Goal: Task Accomplishment & Management: Use online tool/utility

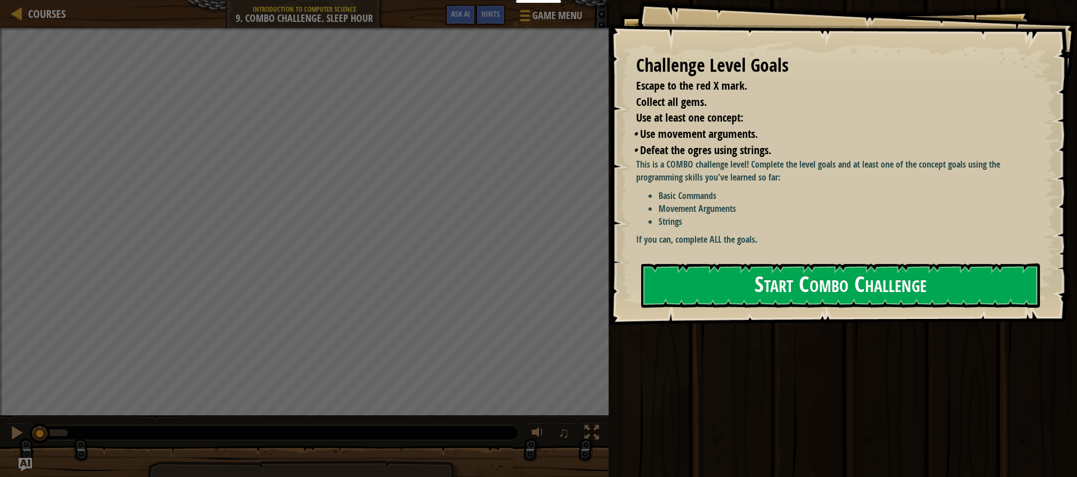
click at [700, 283] on button "Start Combo Challenge" at bounding box center [840, 286] width 399 height 44
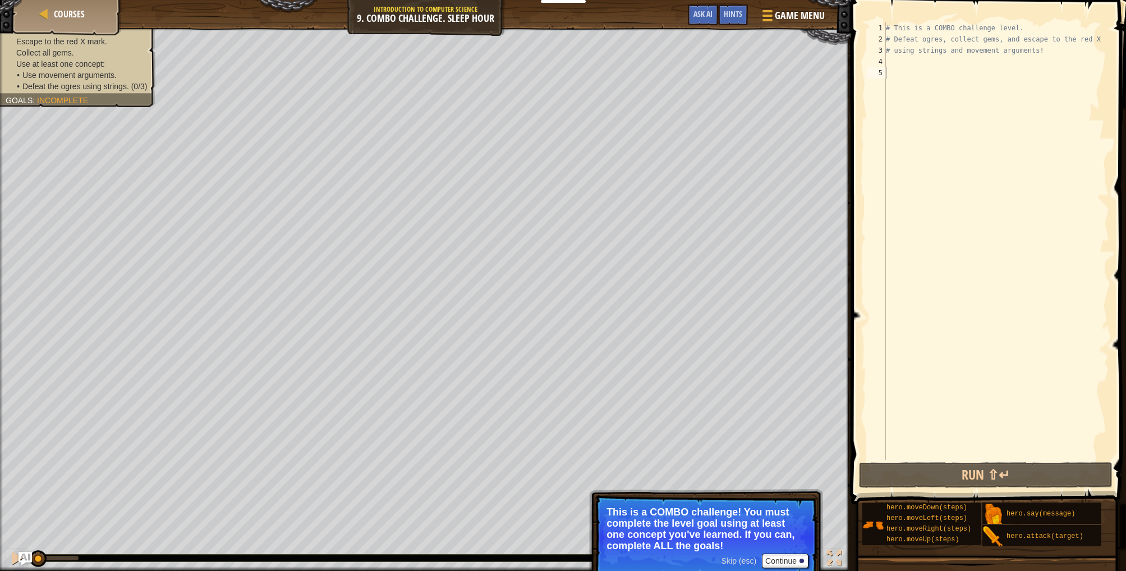
click at [742, 477] on div "Skip (esc) Continue" at bounding box center [764, 561] width 87 height 15
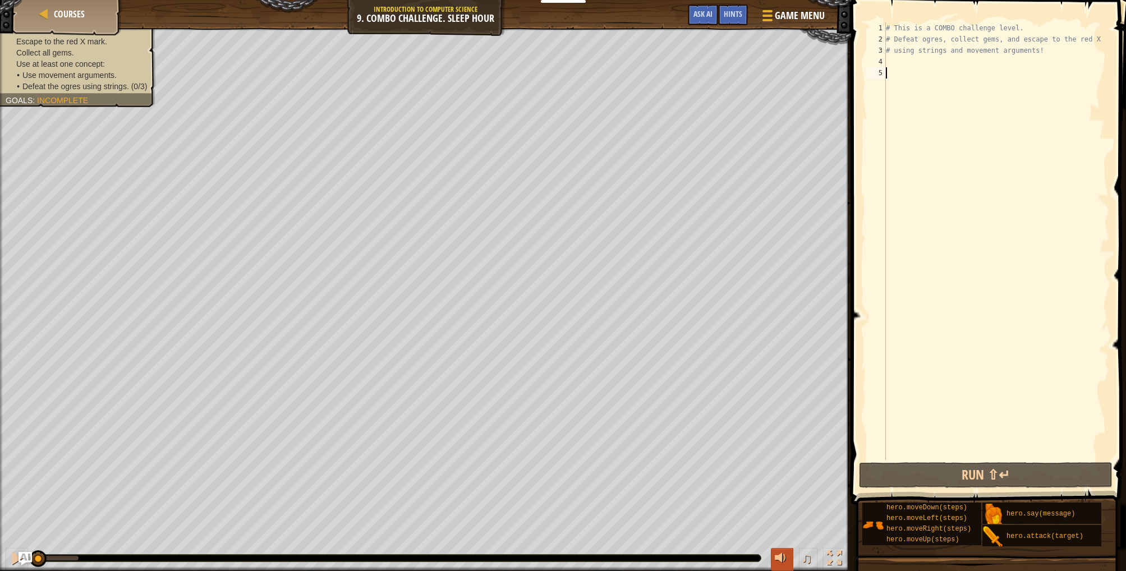
click at [779, 477] on div at bounding box center [782, 558] width 15 height 15
click at [780, 477] on div at bounding box center [782, 558] width 15 height 15
click at [907, 78] on div "# This is a COMBO challenge level. # Defeat [PERSON_NAME], collect gems, and es…" at bounding box center [995, 252] width 225 height 460
type textarea "h"
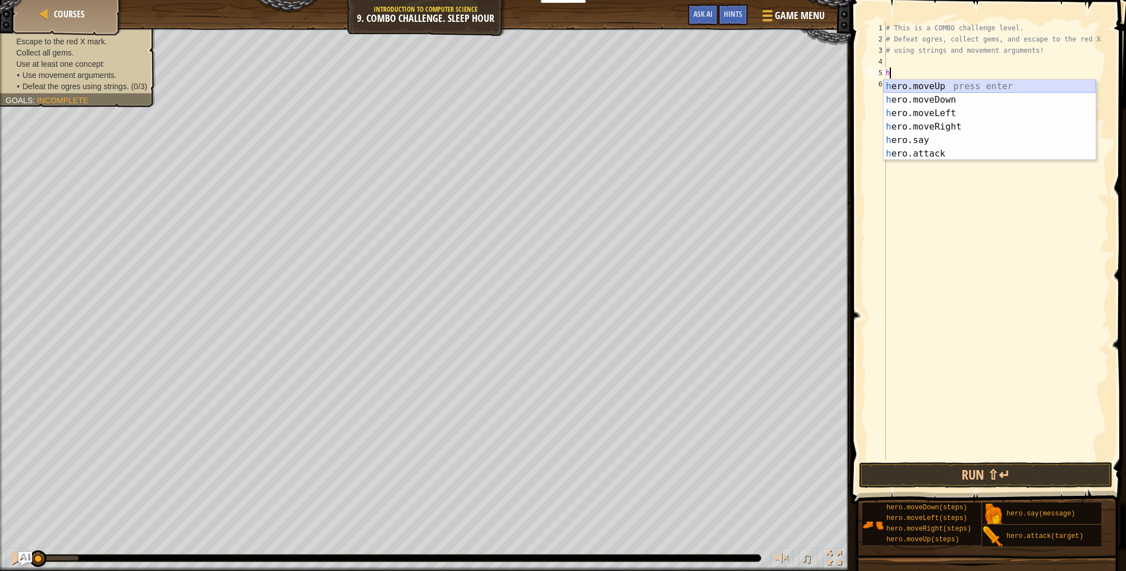
click at [919, 89] on div "h ero.moveUp press enter h ero.moveDown press enter h ero.moveLeft press enter …" at bounding box center [989, 134] width 212 height 108
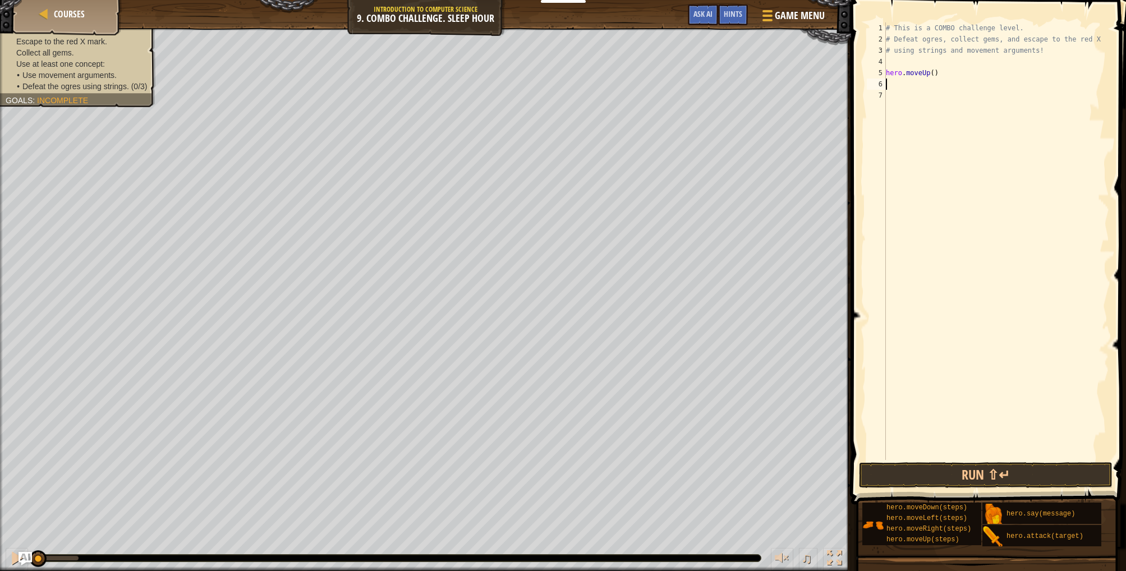
type textarea "h"
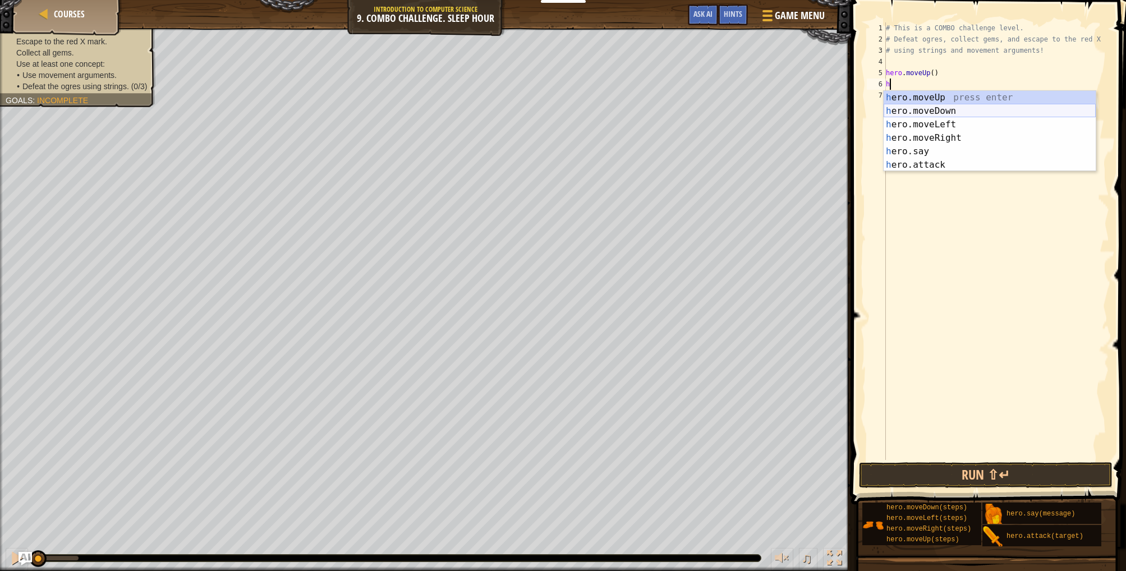
click at [918, 112] on div "h ero.moveUp press enter h ero.moveDown press enter h ero.moveLeft press enter …" at bounding box center [989, 145] width 212 height 108
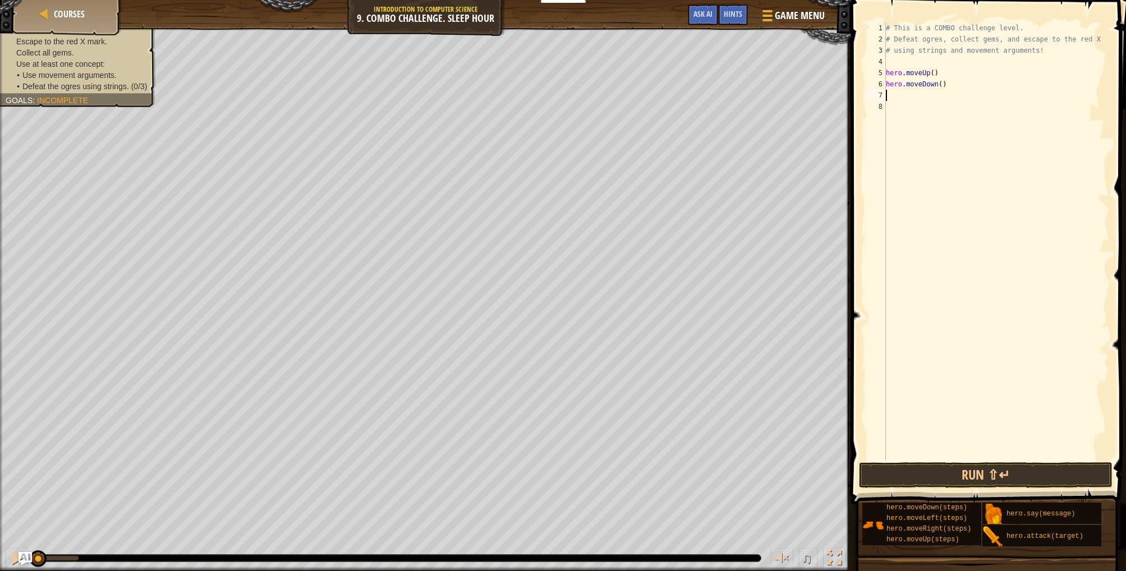
click at [906, 98] on div "# This is a COMBO challenge level. # Defeat [PERSON_NAME], collect gems, and es…" at bounding box center [995, 252] width 225 height 460
type textarea "h"
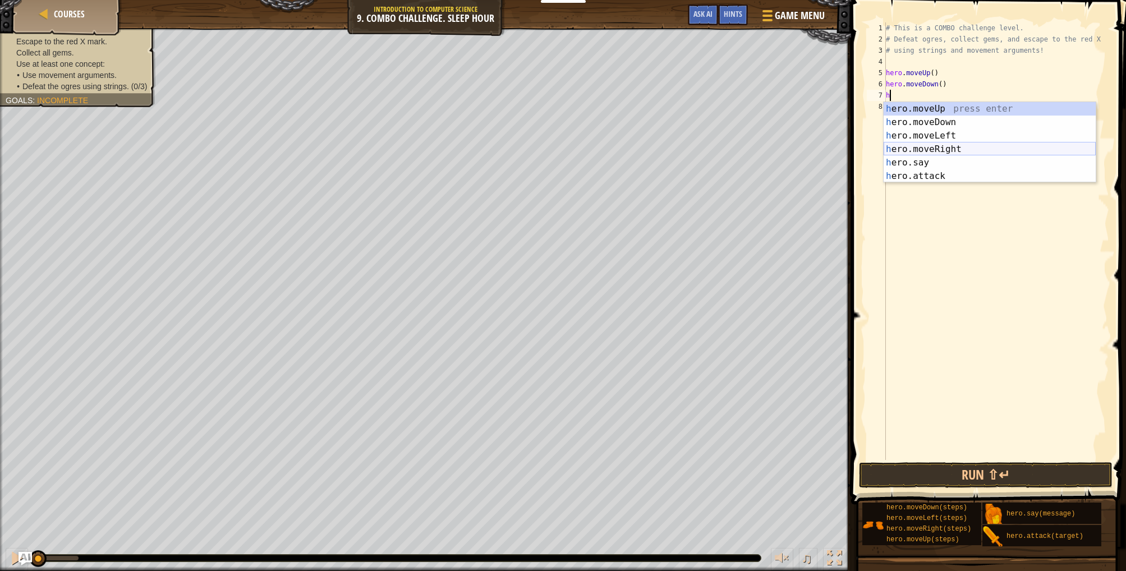
click at [929, 148] on div "h ero.moveUp press enter h ero.moveDown press enter h ero.moveLeft press enter …" at bounding box center [989, 156] width 212 height 108
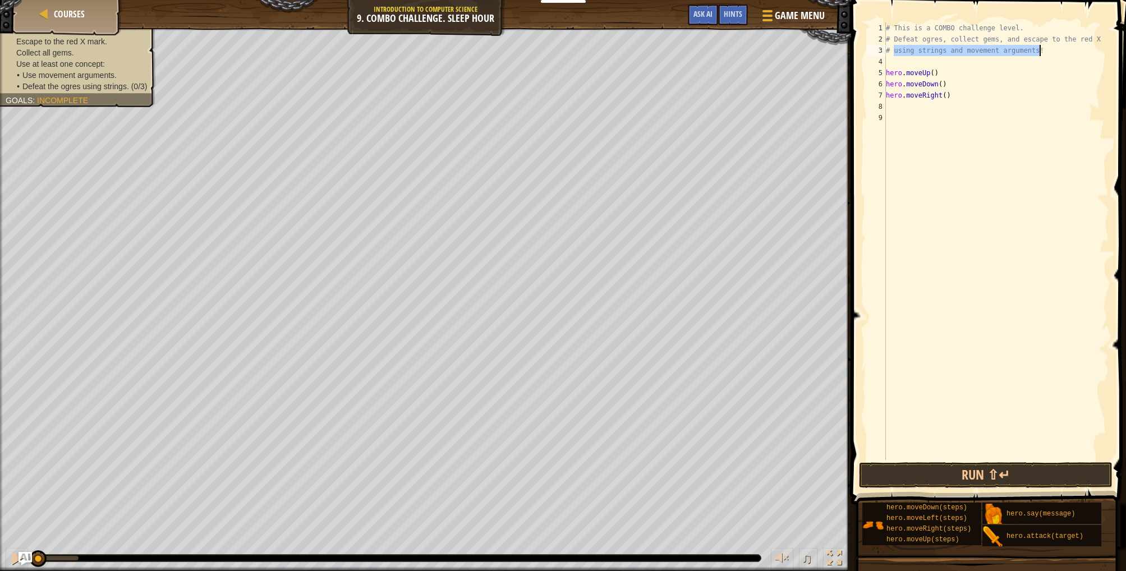
drag, startPoint x: 896, startPoint y: 50, endPoint x: 1039, endPoint y: 52, distance: 143.0
click at [1039, 52] on div "# This is a COMBO challenge level. # Defeat [PERSON_NAME], collect gems, and es…" at bounding box center [995, 252] width 225 height 460
drag, startPoint x: 951, startPoint y: 38, endPoint x: 992, endPoint y: 38, distance: 41.0
click at [996, 38] on div "# This is a COMBO challenge level. # Defeat [PERSON_NAME], collect gems, and es…" at bounding box center [995, 252] width 225 height 460
type textarea "# Defeat ogres, collect gems, and escape to the red X"
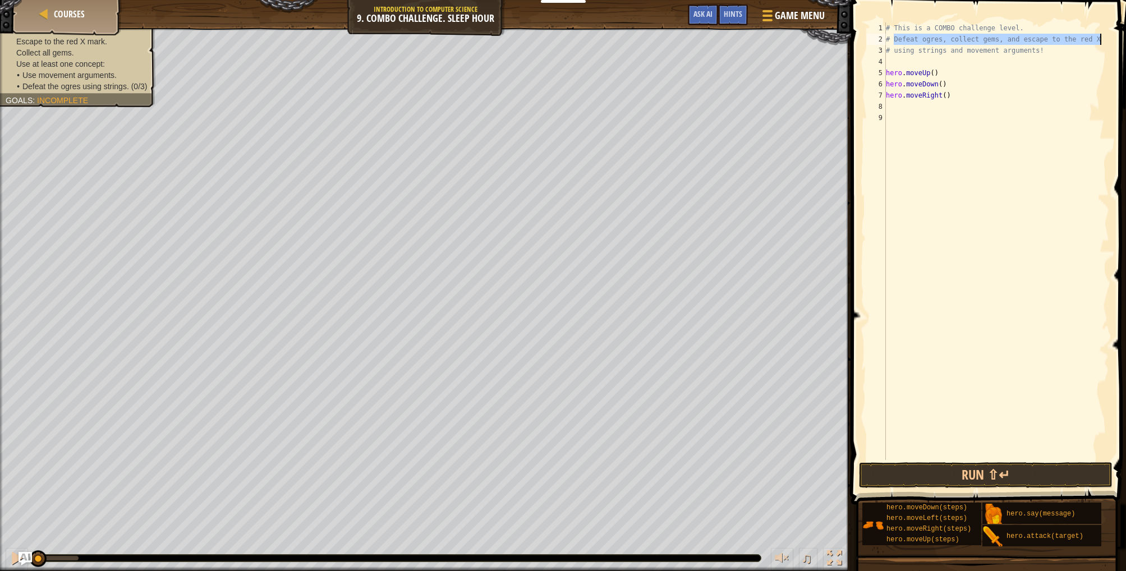
drag, startPoint x: 895, startPoint y: 36, endPoint x: 1101, endPoint y: 41, distance: 206.5
click at [1076, 41] on div "# This is a COMBO challenge level. # Defeat [PERSON_NAME], collect gems, and es…" at bounding box center [995, 252] width 225 height 460
click at [942, 126] on div "# This is a COMBO challenge level. # Defeat [PERSON_NAME], collect gems, and es…" at bounding box center [995, 252] width 225 height 460
click at [972, 476] on button "Run ⇧↵" at bounding box center [986, 475] width 254 height 26
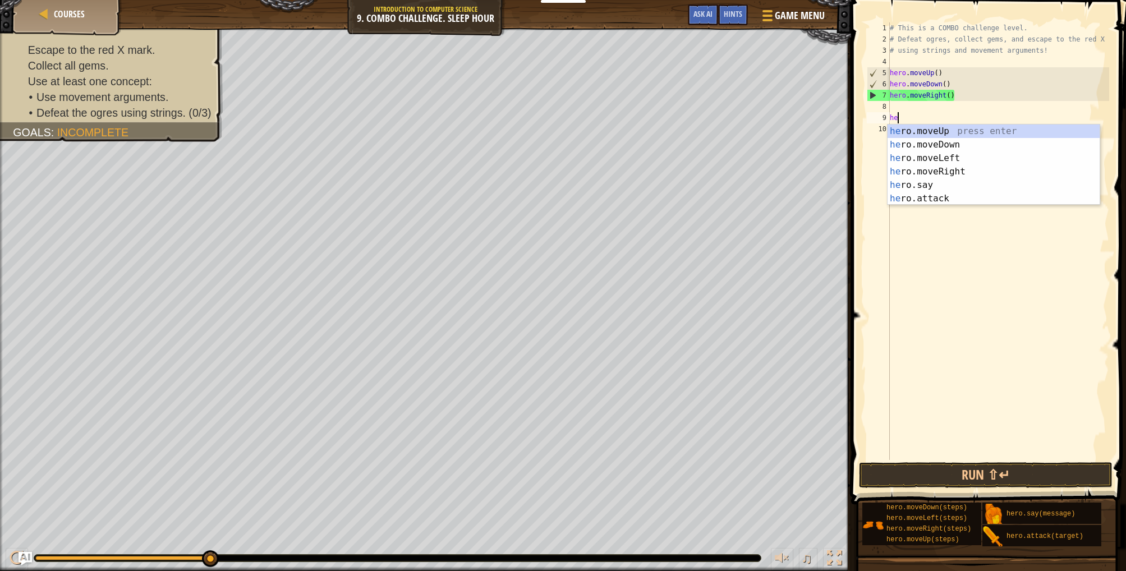
scroll to position [5, 1]
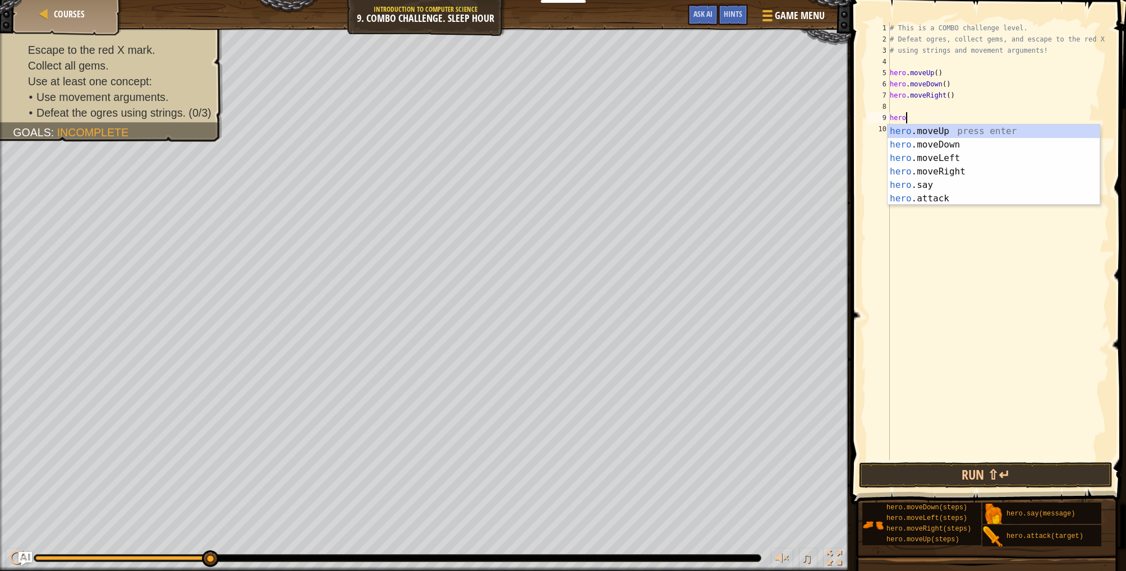
type textarea "hero."
click at [942, 144] on div "hero. moveUp press enter hero. moveDown press enter hero. moveLeft press enter …" at bounding box center [993, 179] width 212 height 108
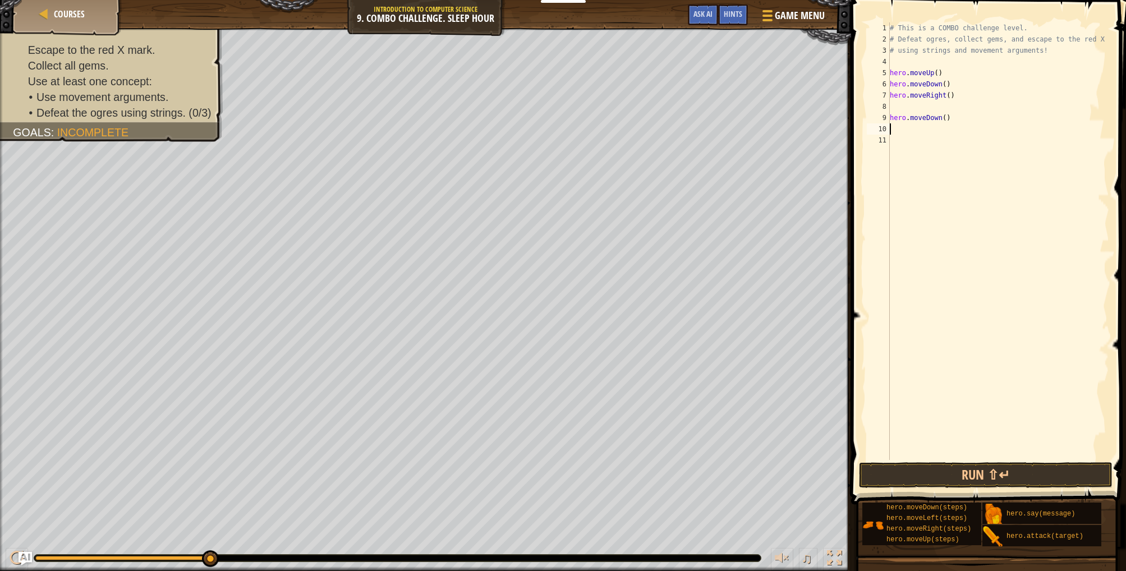
click at [912, 132] on div "# This is a COMBO challenge level. # Defeat [PERSON_NAME], collect gems, and es…" at bounding box center [998, 252] width 222 height 460
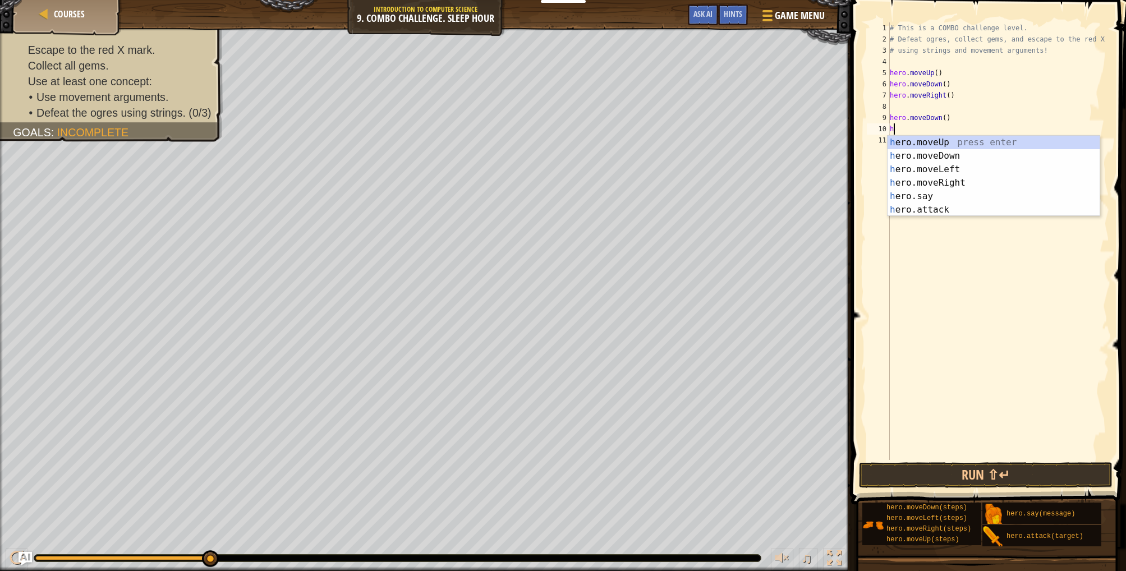
type textarea "her"
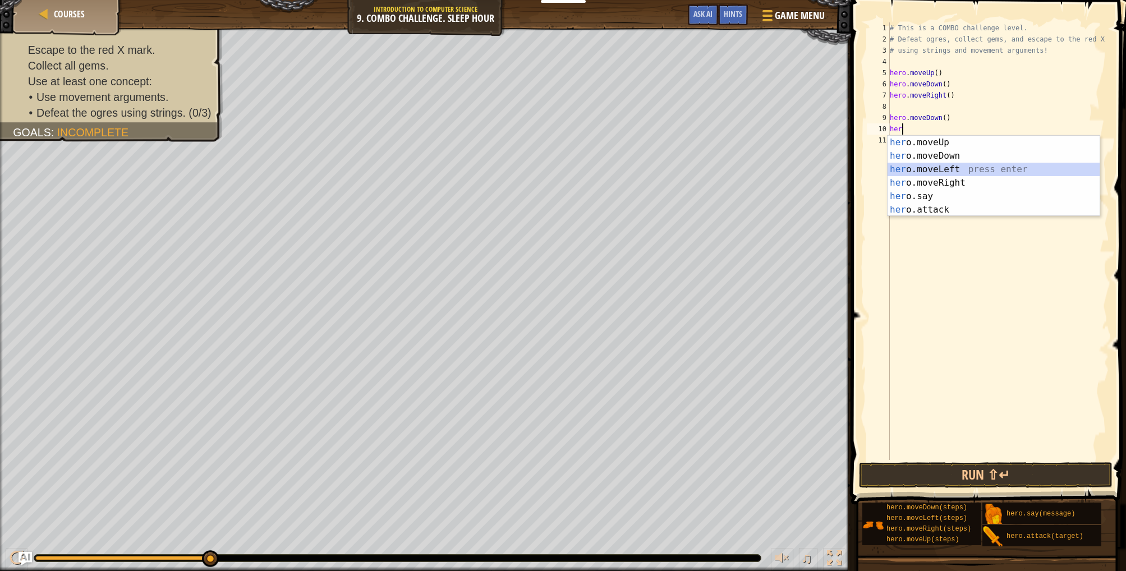
click at [930, 170] on div "her o.moveUp press enter her o.moveDown press enter her o.moveLeft press enter …" at bounding box center [993, 190] width 212 height 108
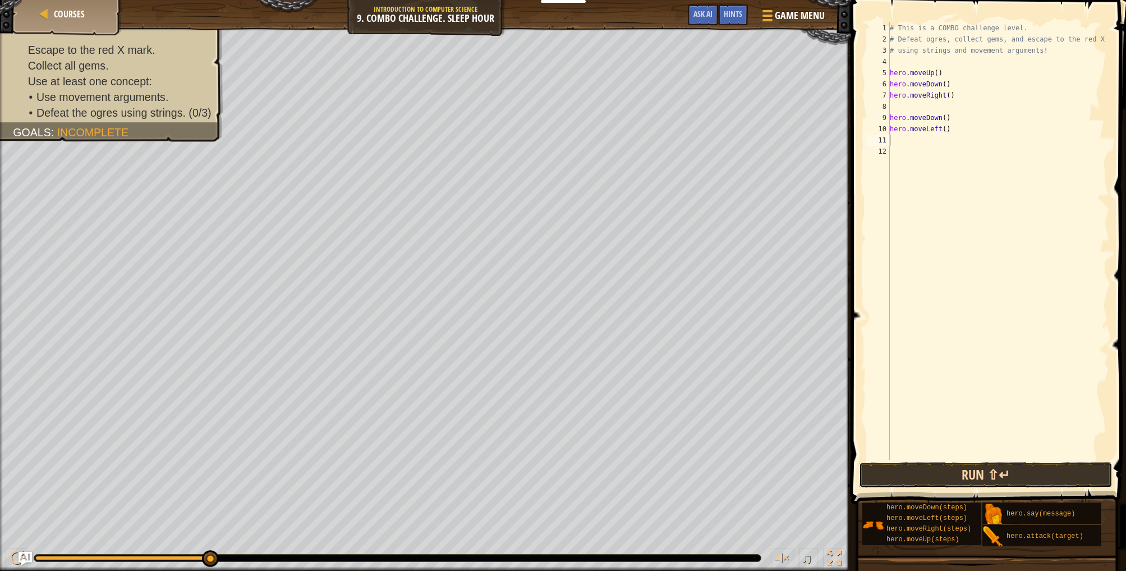
click at [977, 475] on button "Run ⇧↵" at bounding box center [986, 475] width 254 height 26
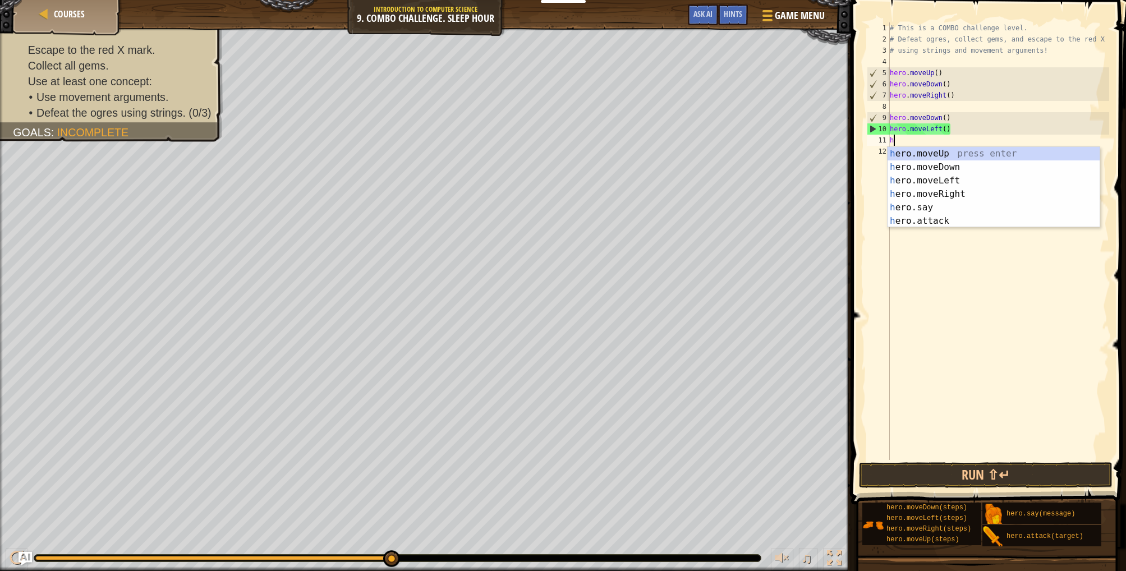
scroll to position [5, 1]
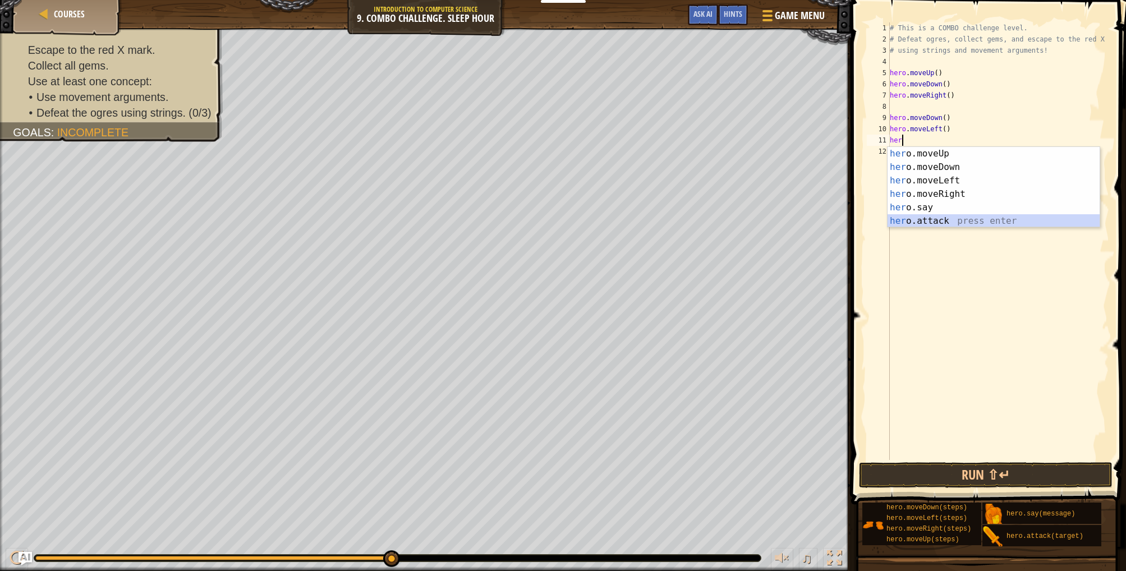
click at [961, 219] on div "her o.moveUp press enter her o.moveDown press enter her o.moveLeft press enter …" at bounding box center [993, 201] width 212 height 108
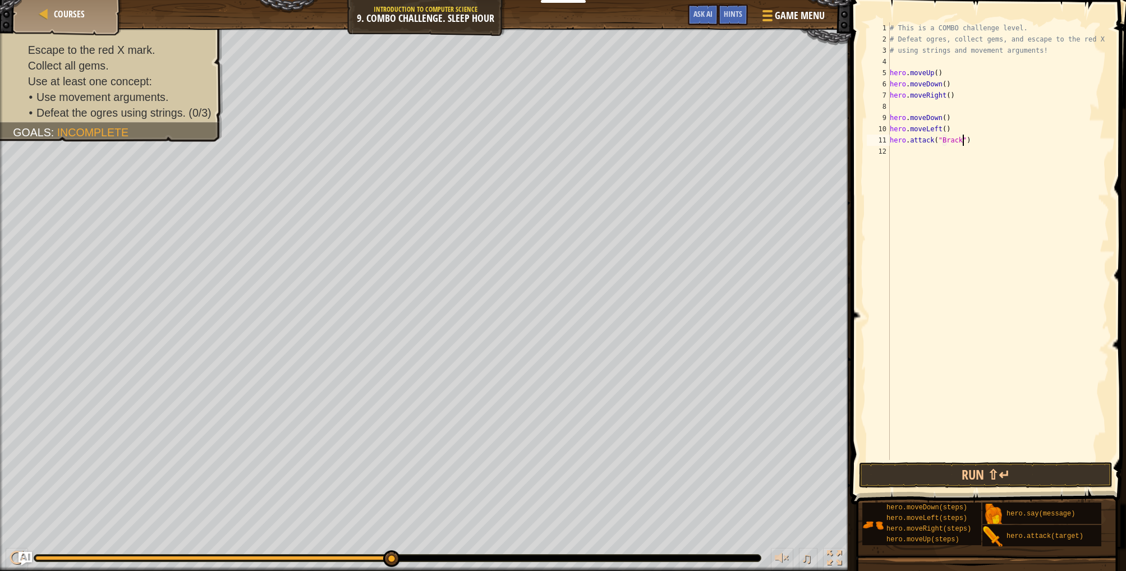
scroll to position [5, 6]
drag, startPoint x: 947, startPoint y: 140, endPoint x: 1029, endPoint y: 145, distance: 82.6
click at [947, 140] on div "# This is a COMBO challenge level. # Defeat [PERSON_NAME], collect gems, and es…" at bounding box center [998, 252] width 222 height 460
type textarea "hero.attack("brack")"
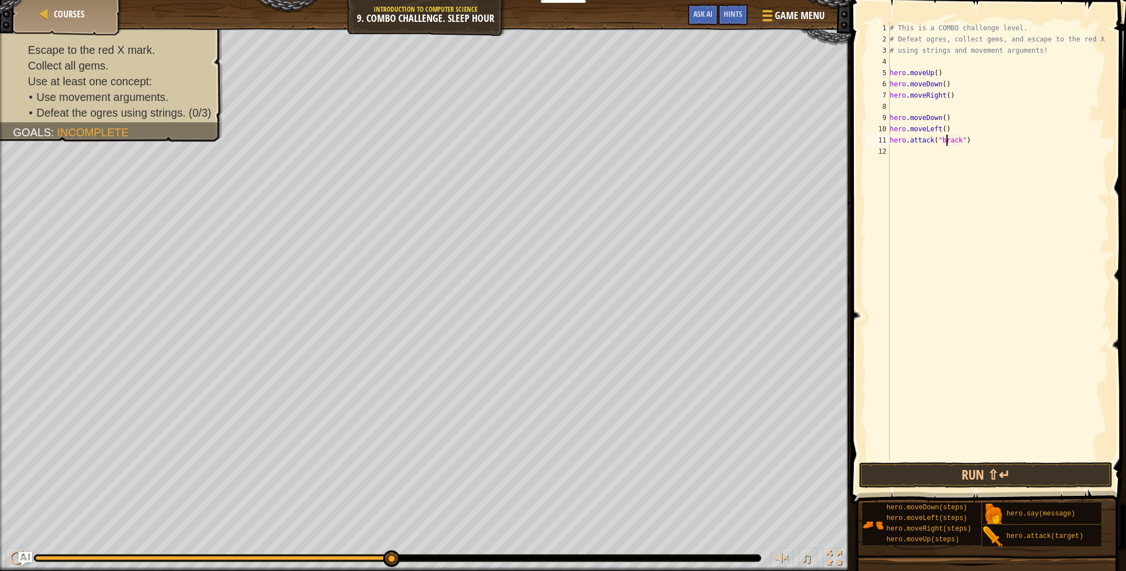
click at [1032, 158] on div "# This is a COMBO challenge level. # Defeat [PERSON_NAME], collect gems, and es…" at bounding box center [998, 252] width 222 height 460
click at [946, 473] on button "Run ⇧↵" at bounding box center [986, 475] width 254 height 26
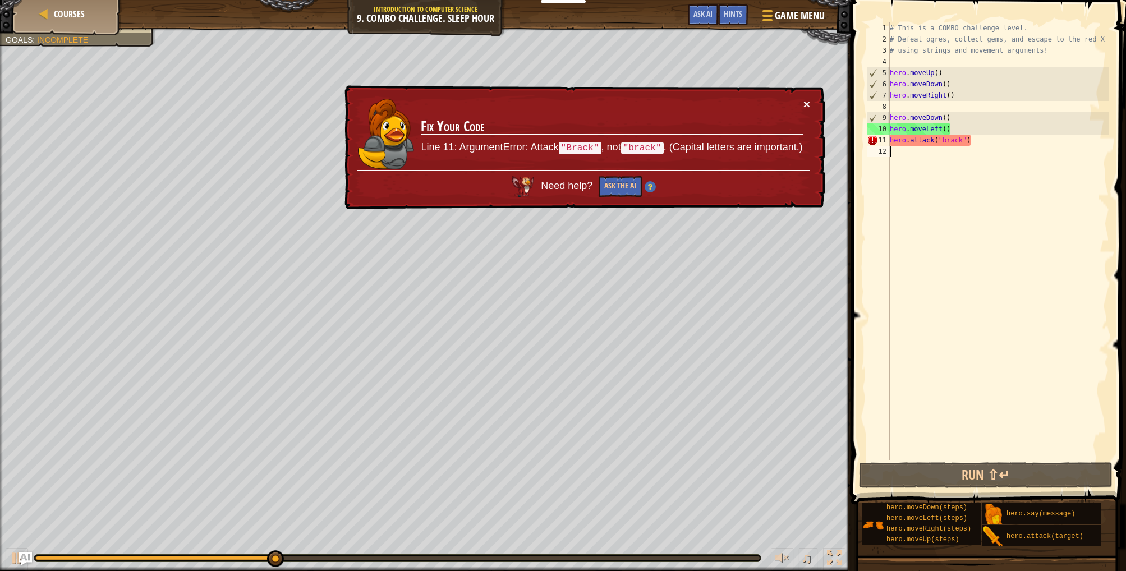
click at [807, 107] on button "×" at bounding box center [806, 104] width 7 height 12
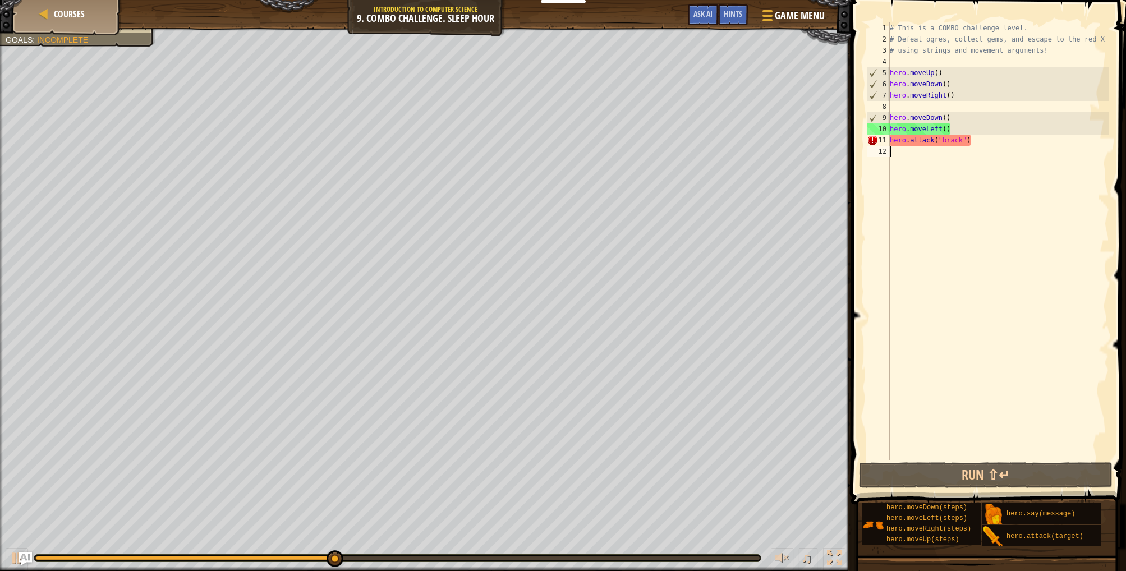
click at [947, 138] on div "# This is a COMBO challenge level. # Defeat [PERSON_NAME], collect gems, and es…" at bounding box center [998, 252] width 222 height 460
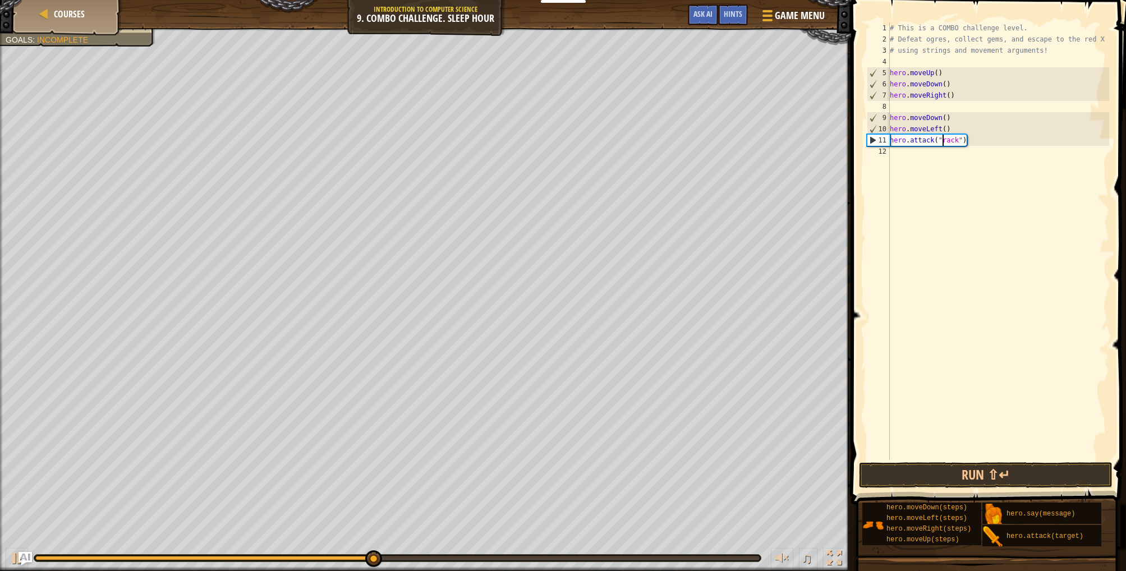
scroll to position [5, 4]
type textarea "hero.attack("Brack")"
click at [964, 477] on button "Run ⇧↵" at bounding box center [986, 475] width 254 height 26
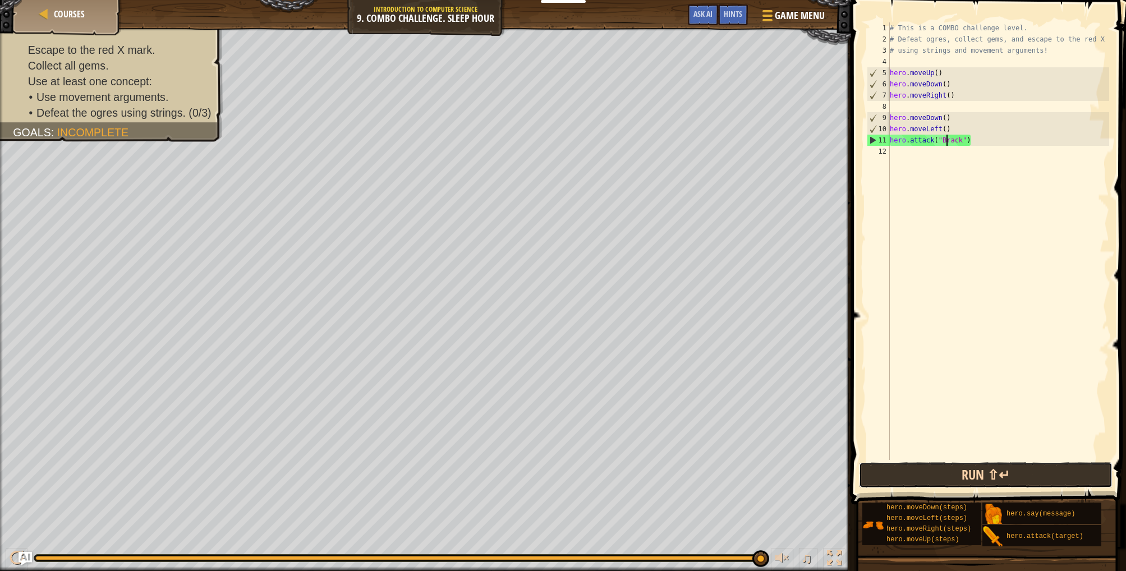
click at [975, 477] on button "Run ⇧↵" at bounding box center [986, 475] width 254 height 26
click at [913, 108] on div "# This is a COMBO challenge level. # Defeat [PERSON_NAME], collect gems, and es…" at bounding box center [998, 252] width 222 height 460
click at [952, 72] on div "# This is a COMBO challenge level. # Defeat [PERSON_NAME], collect gems, and es…" at bounding box center [998, 252] width 222 height 460
click at [968, 90] on div "# This is a COMBO challenge level. # Defeat [PERSON_NAME], collect gems, and es…" at bounding box center [998, 252] width 222 height 460
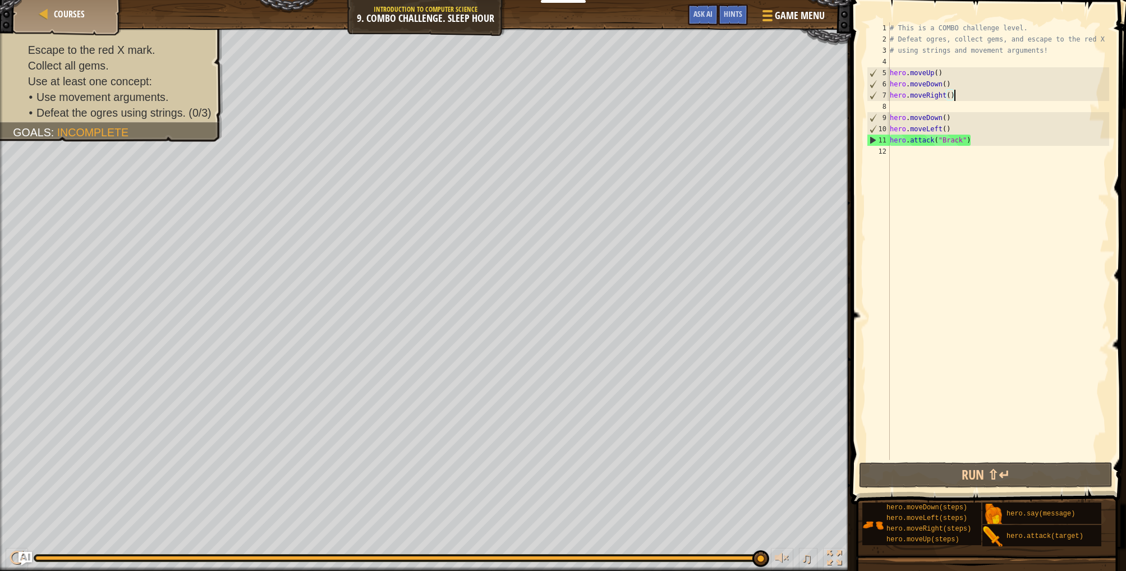
click at [964, 84] on div "# This is a COMBO challenge level. # Defeat [PERSON_NAME], collect gems, and es…" at bounding box center [998, 252] width 222 height 460
click at [956, 75] on div "# This is a COMBO challenge level. # Defeat [PERSON_NAME], collect gems, and es…" at bounding box center [998, 252] width 222 height 460
click at [958, 86] on div "# This is a COMBO challenge level. # Defeat [PERSON_NAME], collect gems, and es…" at bounding box center [998, 252] width 222 height 460
click at [960, 95] on div "# This is a COMBO challenge level. # Defeat [PERSON_NAME], collect gems, and es…" at bounding box center [998, 252] width 222 height 460
click at [965, 119] on div "# This is a COMBO challenge level. # Defeat [PERSON_NAME], collect gems, and es…" at bounding box center [998, 252] width 222 height 460
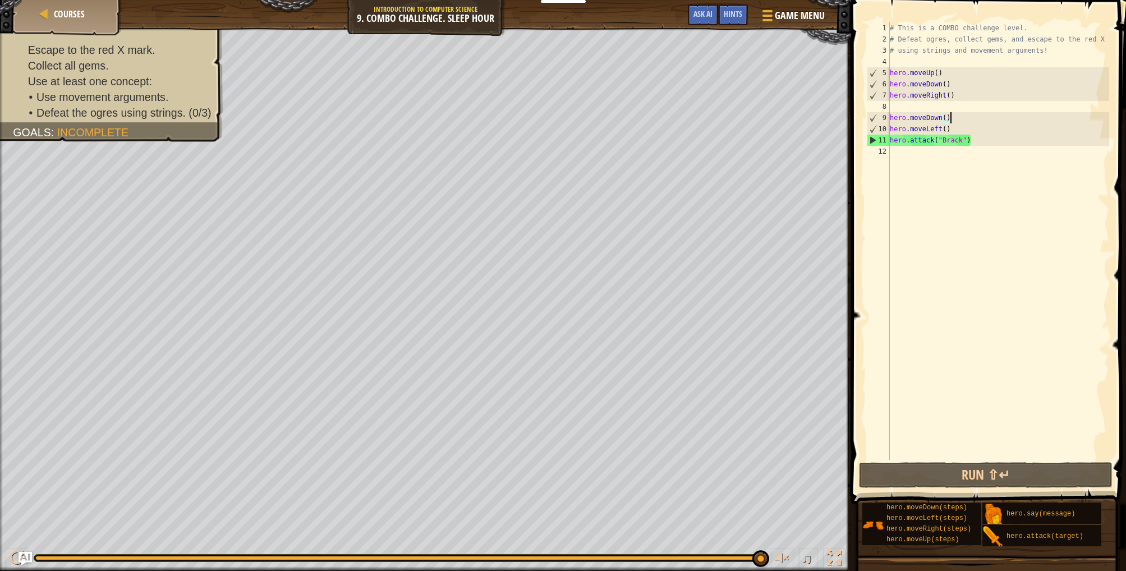
drag, startPoint x: 965, startPoint y: 131, endPoint x: 984, endPoint y: 130, distance: 19.1
click at [965, 131] on div "# This is a COMBO challenge level. # Defeat [PERSON_NAME], collect gems, and es…" at bounding box center [998, 252] width 222 height 460
click at [989, 132] on div "# This is a COMBO challenge level. # Defeat [PERSON_NAME], collect gems, and es…" at bounding box center [998, 252] width 222 height 460
click at [989, 136] on div "# This is a COMBO challenge level. # Defeat [PERSON_NAME], collect gems, and es…" at bounding box center [998, 252] width 222 height 460
click at [899, 71] on div "# This is a COMBO challenge level. # Defeat [PERSON_NAME], collect gems, and es…" at bounding box center [998, 252] width 222 height 460
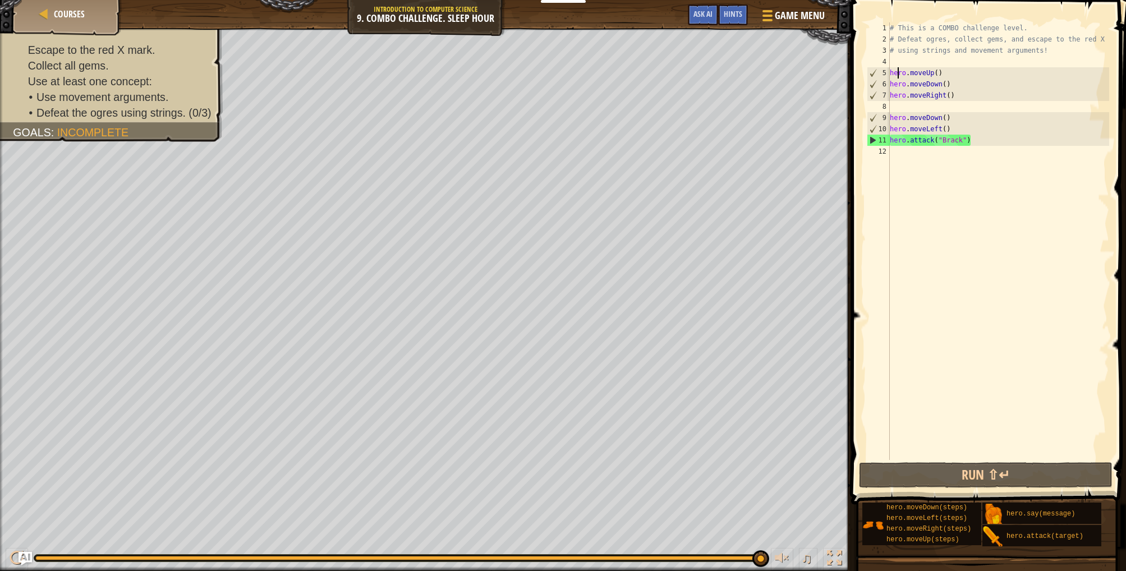
click at [926, 71] on div "# This is a COMBO challenge level. # Defeat [PERSON_NAME], collect gems, and es…" at bounding box center [998, 252] width 222 height 460
click at [938, 72] on div "# This is a COMBO challenge level. # Defeat [PERSON_NAME], collect gems, and es…" at bounding box center [998, 252] width 222 height 460
drag, startPoint x: 907, startPoint y: 71, endPoint x: 932, endPoint y: 71, distance: 25.2
click at [932, 71] on div "# This is a COMBO challenge level. # Defeat [PERSON_NAME], collect gems, and es…" at bounding box center [998, 252] width 222 height 460
click at [895, 75] on div "# This is a COMBO challenge level. # Defeat [PERSON_NAME], collect gems, and es…" at bounding box center [998, 252] width 222 height 460
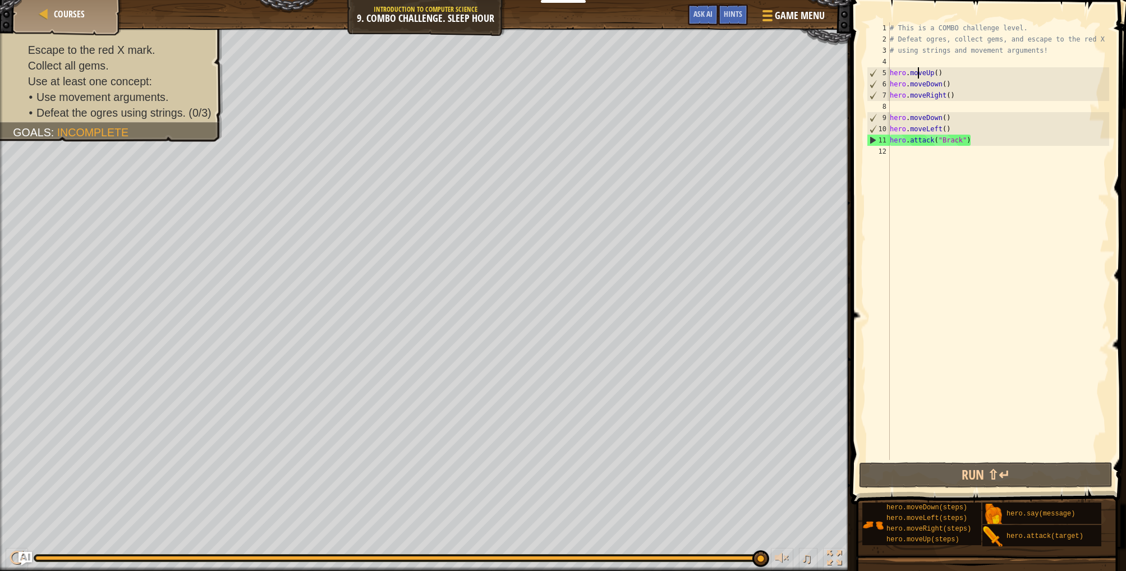
click at [919, 72] on div "# This is a COMBO challenge level. # Defeat [PERSON_NAME], collect gems, and es…" at bounding box center [998, 252] width 222 height 460
click at [937, 72] on div "# This is a COMBO challenge level. # Defeat [PERSON_NAME], collect gems, and es…" at bounding box center [998, 252] width 222 height 460
click at [938, 73] on div "# This is a COMBO challenge level. # Defeat [PERSON_NAME], collect gems, and es…" at bounding box center [998, 252] width 222 height 460
drag, startPoint x: 890, startPoint y: 27, endPoint x: 1040, endPoint y: 25, distance: 150.4
click at [1040, 25] on div "# This is a COMBO challenge level. # Defeat [PERSON_NAME], collect gems, and es…" at bounding box center [998, 252] width 222 height 460
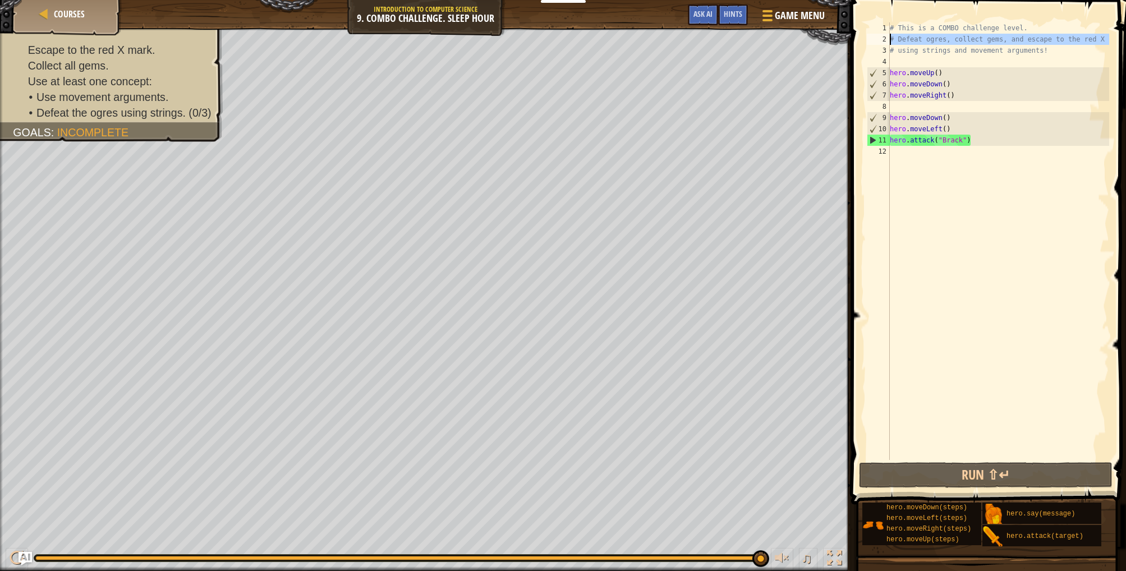
click at [888, 38] on div "2" at bounding box center [878, 39] width 23 height 11
type textarea "# Defeat ogres, collect gems, and escape to the red X"
click at [922, 199] on div "# This is a COMBO challenge level. # Defeat [PERSON_NAME], collect gems, and es…" at bounding box center [998, 252] width 222 height 460
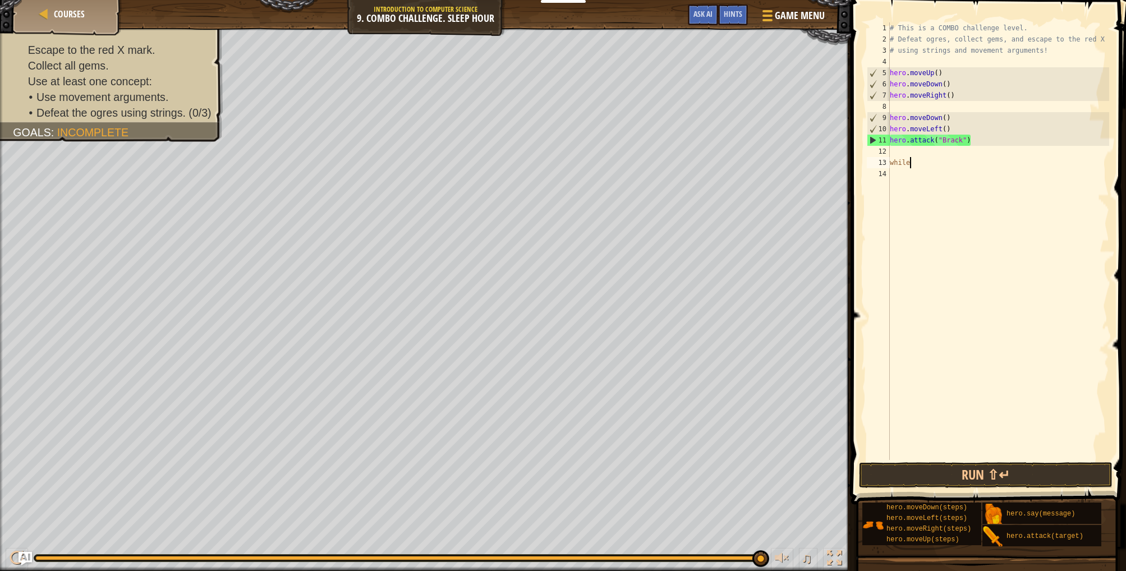
scroll to position [5, 1]
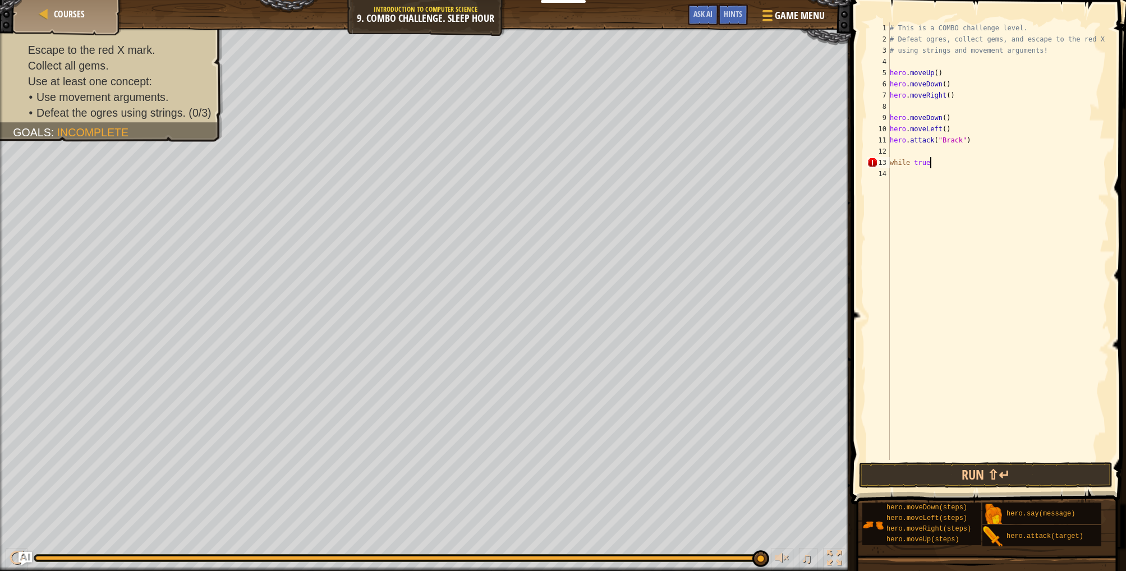
type textarea "while true:"
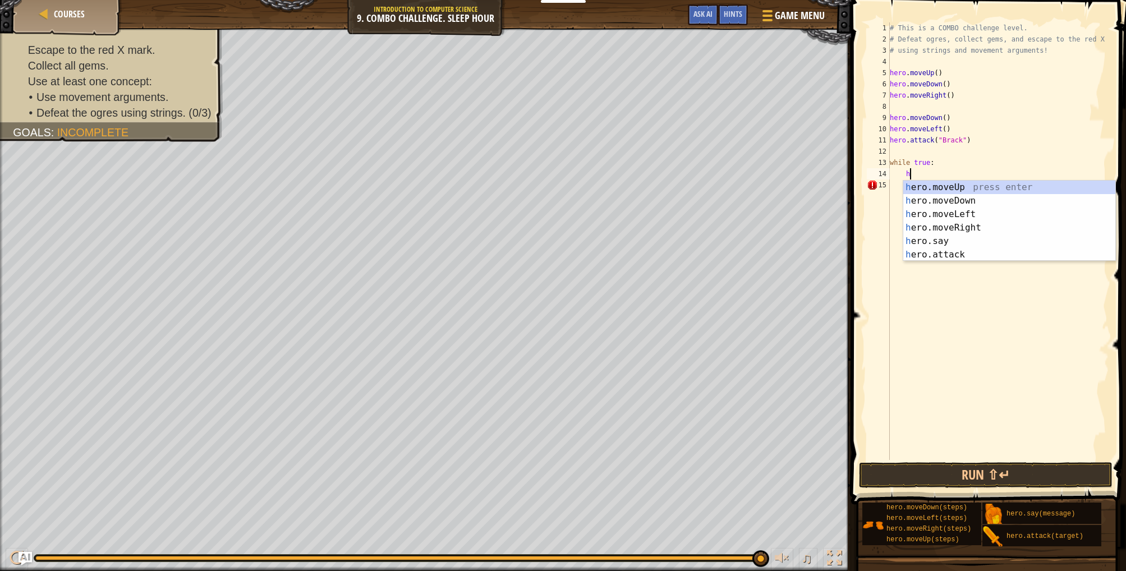
scroll to position [5, 2]
type textarea "her"
click at [960, 187] on div "her o.moveUp press enter her o.moveDown press enter her o.moveLeft press enter …" at bounding box center [1009, 235] width 212 height 108
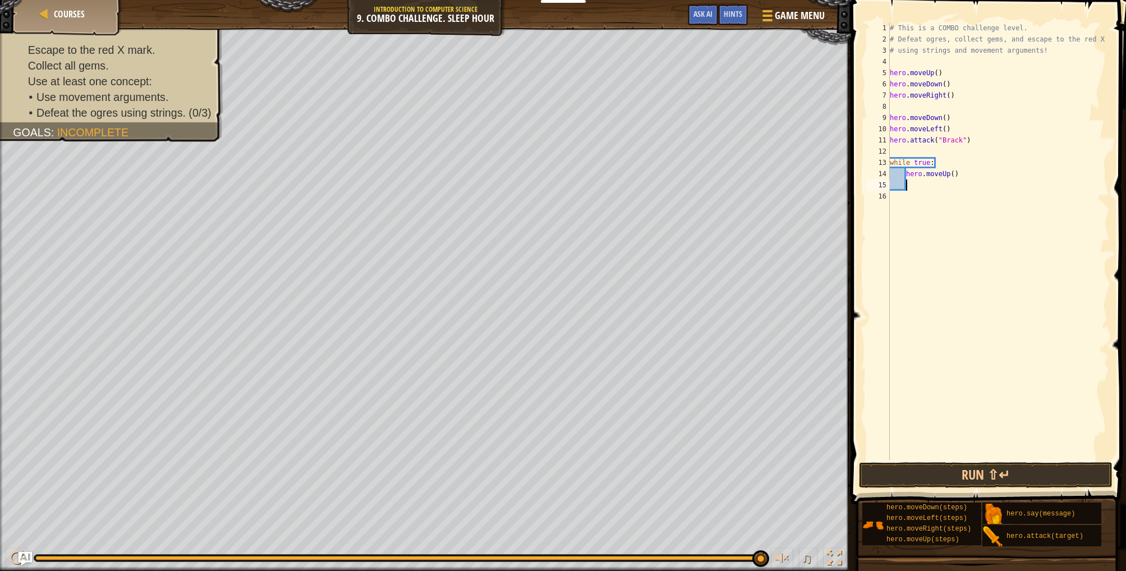
scroll to position [5, 1]
click at [928, 186] on div "# This is a COMBO challenge level. # Defeat [PERSON_NAME], collect gems, and es…" at bounding box center [998, 252] width 222 height 460
click at [955, 173] on div "# This is a COMBO challenge level. # Defeat [PERSON_NAME], collect gems, and es…" at bounding box center [998, 252] width 222 height 460
type textarea "hero.moveUp(2)"
click at [941, 181] on div "# This is a COMBO challenge level. # Defeat [PERSON_NAME], collect gems, and es…" at bounding box center [998, 252] width 222 height 460
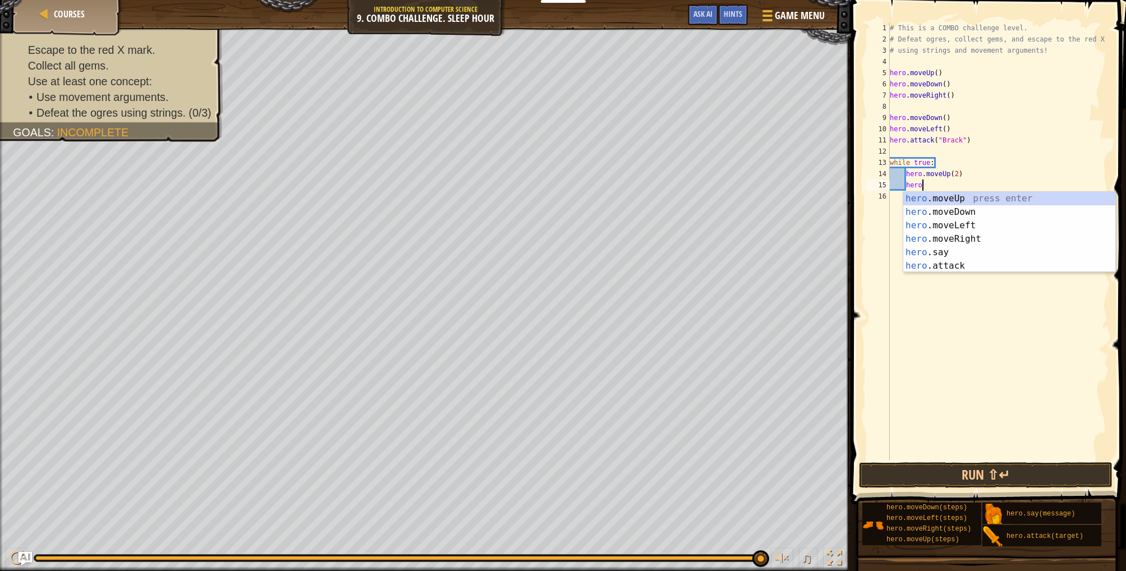
type textarea "hero."
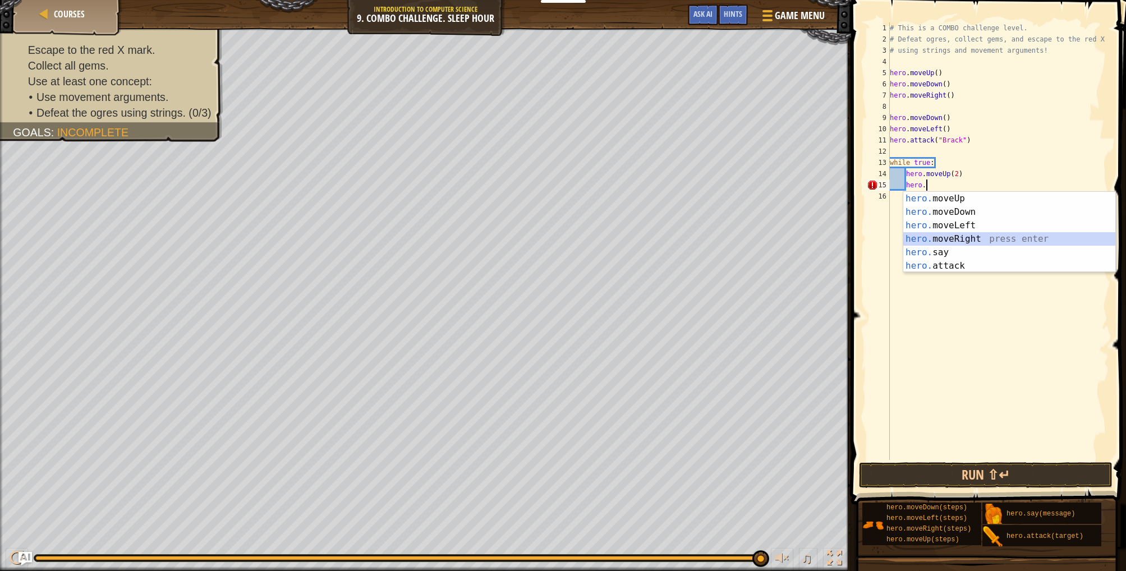
click at [964, 240] on div "hero. moveUp press enter hero. moveDown press enter hero. moveLeft press enter …" at bounding box center [1009, 246] width 212 height 108
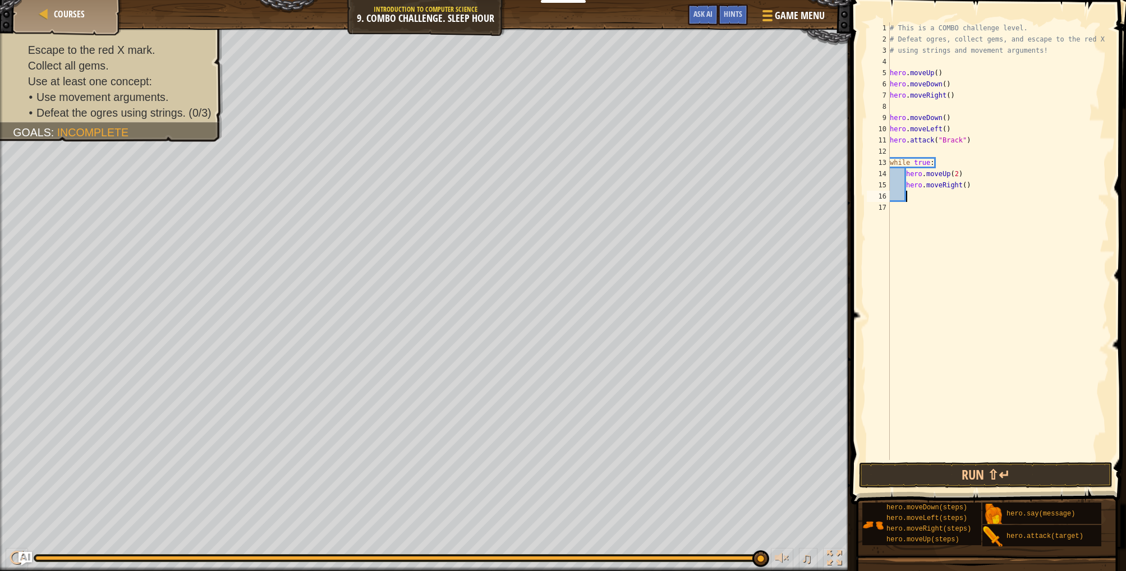
click at [965, 185] on div "# This is a COMBO challenge level. # Defeat [PERSON_NAME], collect gems, and es…" at bounding box center [998, 252] width 222 height 460
click at [1009, 473] on button "Run ⇧↵" at bounding box center [986, 475] width 254 height 26
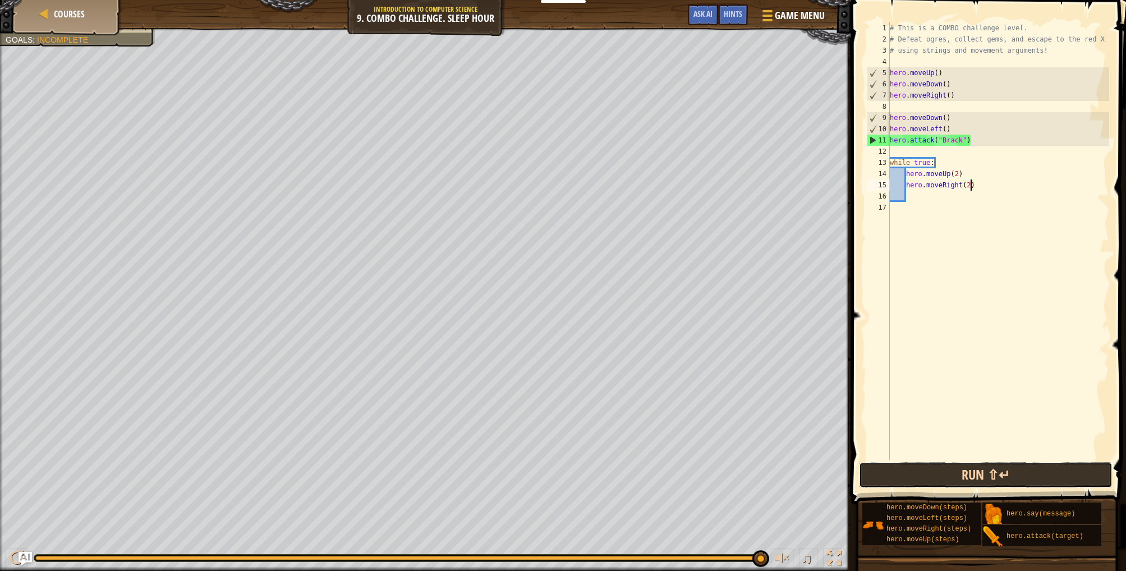
click at [964, 469] on button "Run ⇧↵" at bounding box center [986, 475] width 254 height 26
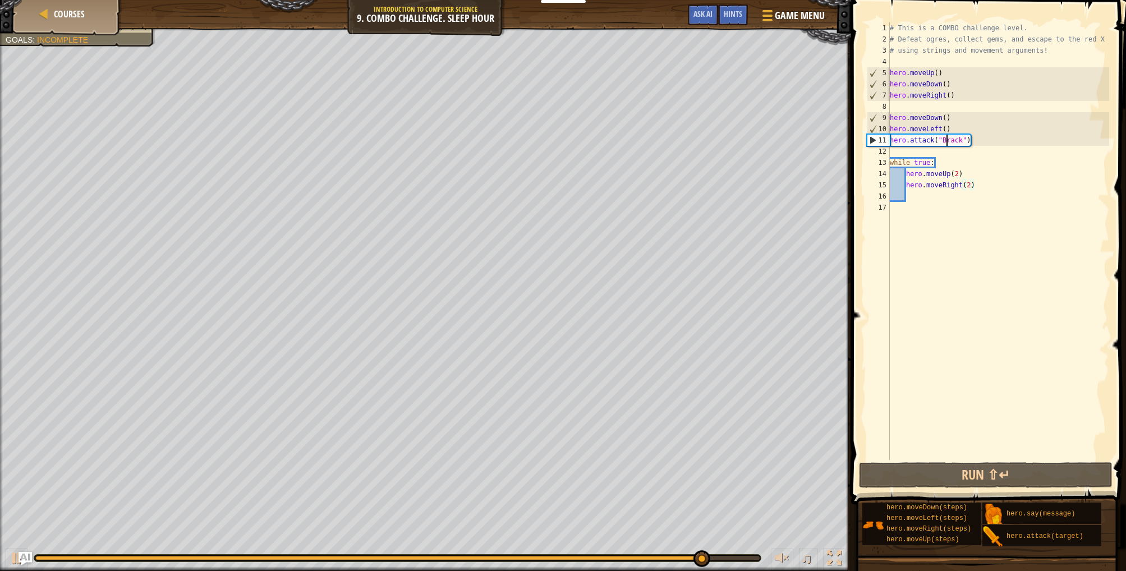
drag, startPoint x: 946, startPoint y: 141, endPoint x: 996, endPoint y: 149, distance: 50.6
click at [946, 141] on div "# This is a COMBO challenge level. # Defeat [PERSON_NAME], collect gems, and es…" at bounding box center [998, 252] width 222 height 460
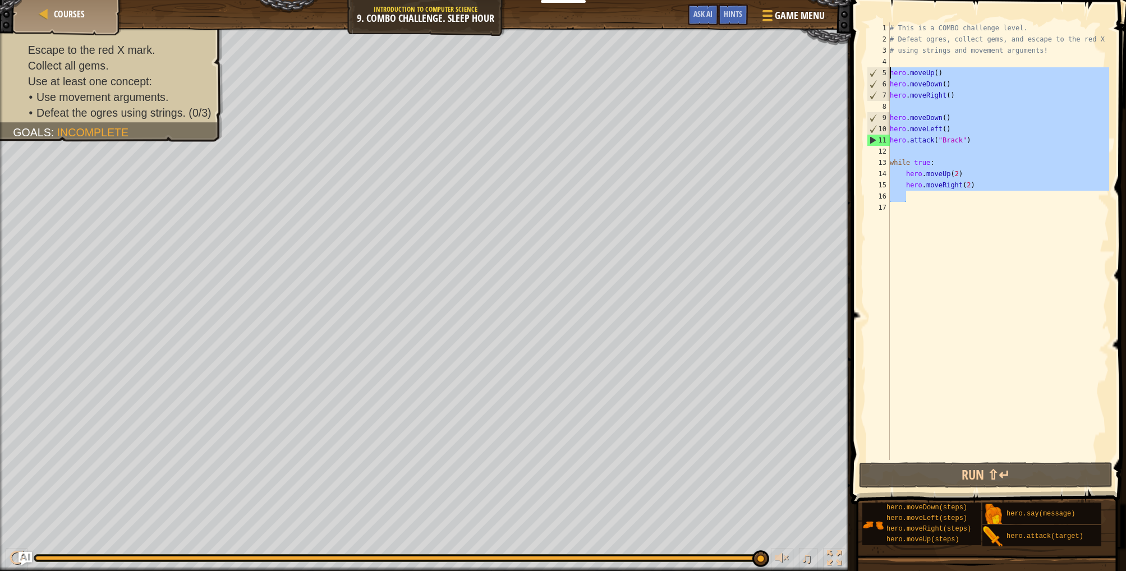
drag, startPoint x: 987, startPoint y: 191, endPoint x: 889, endPoint y: 68, distance: 157.2
click at [889, 68] on div "hero.attack("[PERSON_NAME]") 1 2 3 4 5 6 7 8 9 10 11 12 13 14 15 16 17 # This i…" at bounding box center [986, 241] width 245 height 438
type textarea "hero.moveUp() hero.moveDown()"
